Goal: Information Seeking & Learning: Understand process/instructions

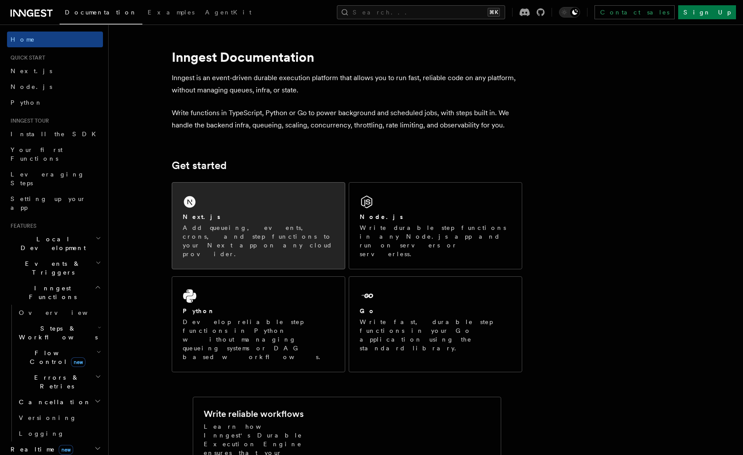
click at [241, 233] on p "Add queueing, events, crons, and step functions to your Next app on any cloud p…" at bounding box center [259, 240] width 152 height 35
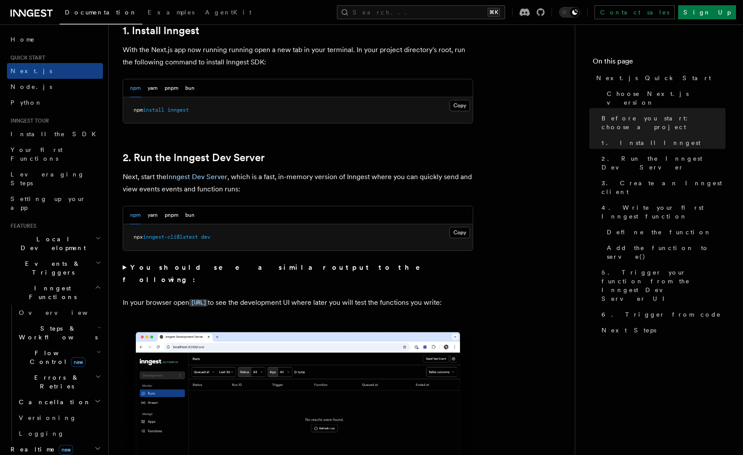
scroll to position [501, 0]
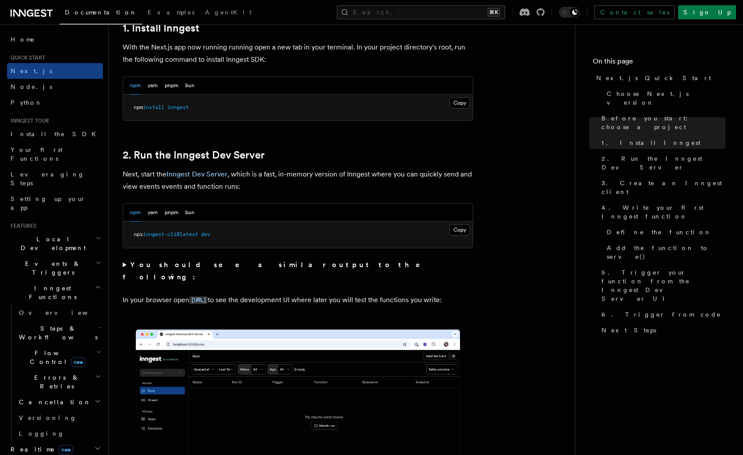
drag, startPoint x: 203, startPoint y: 235, endPoint x: 146, endPoint y: 235, distance: 56.9
click at [146, 235] on span "npx inngest-cli@latest dev" at bounding box center [172, 234] width 77 height 6
copy span "inngest-cli@latest"
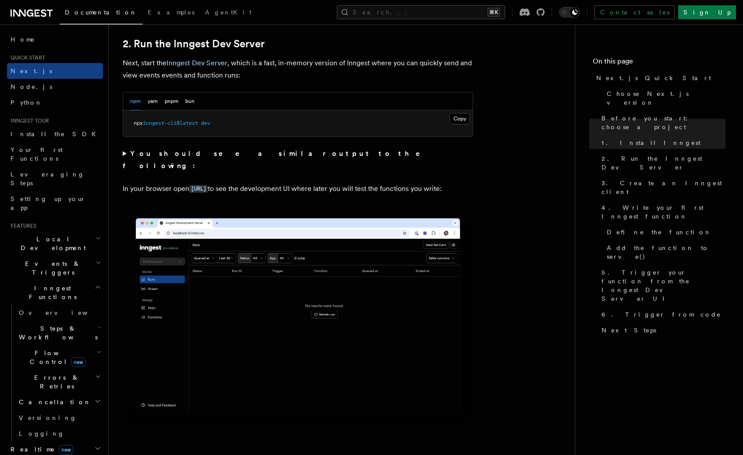
scroll to position [614, 0]
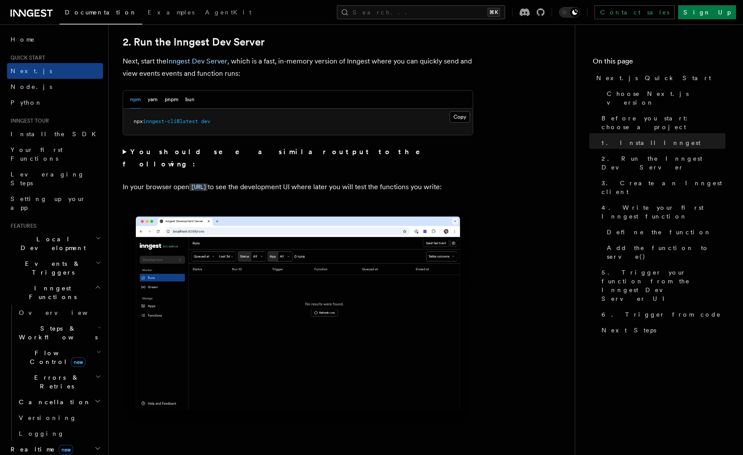
click at [256, 132] on pre "npx inngest-cli@latest dev" at bounding box center [298, 122] width 350 height 26
click at [169, 99] on button "pnpm" at bounding box center [172, 100] width 14 height 18
click at [458, 119] on button "Copy Copied" at bounding box center [459, 116] width 21 height 11
click at [166, 44] on link "2. Run the Inngest Dev Server" at bounding box center [194, 42] width 142 height 12
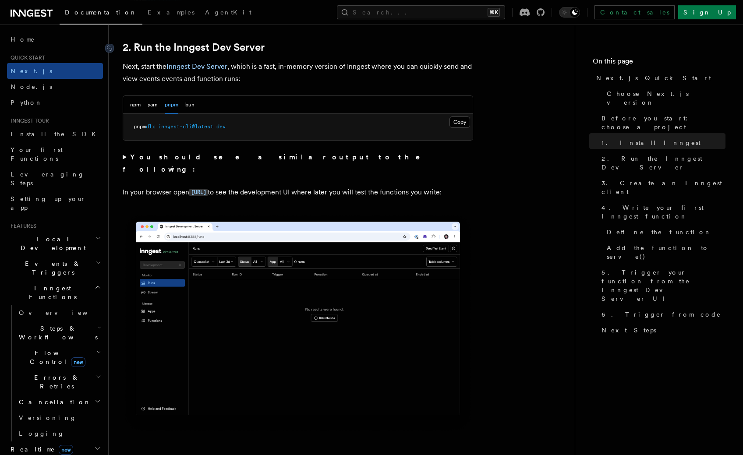
scroll to position [608, 0]
